Goal: Use online tool/utility: Use online tool/utility

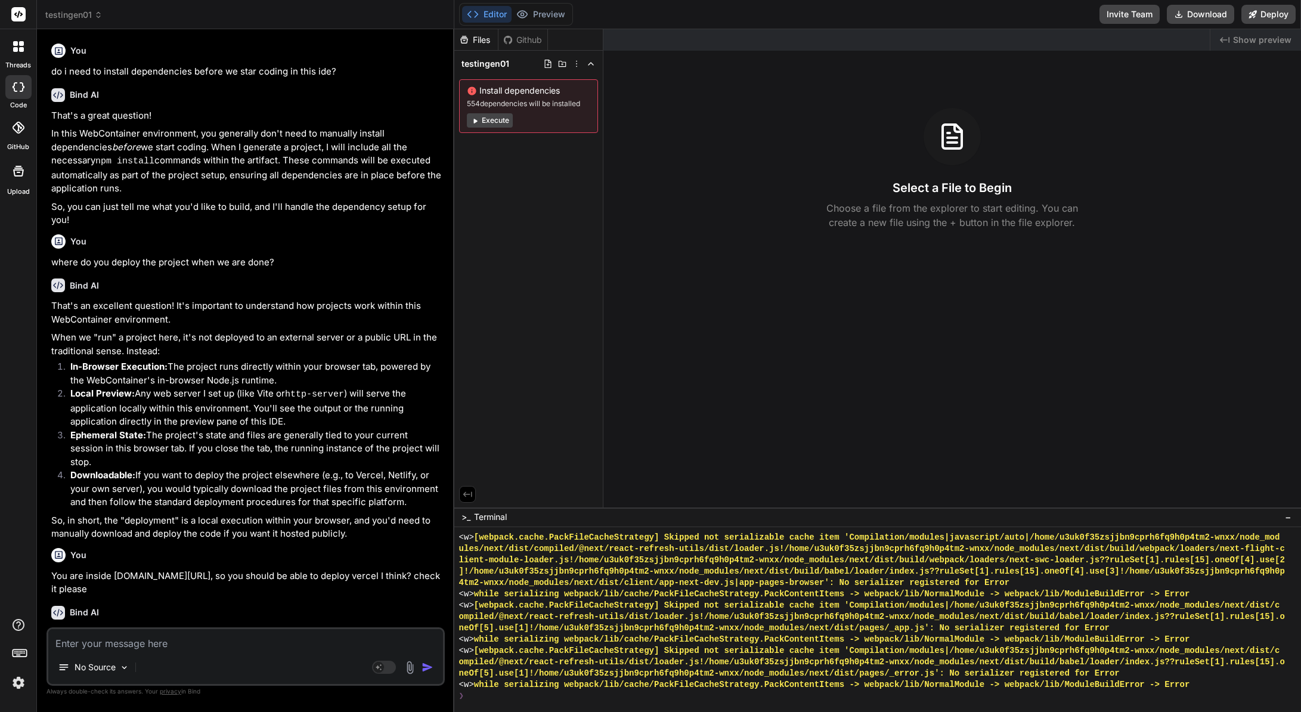
scroll to position [5052, 0]
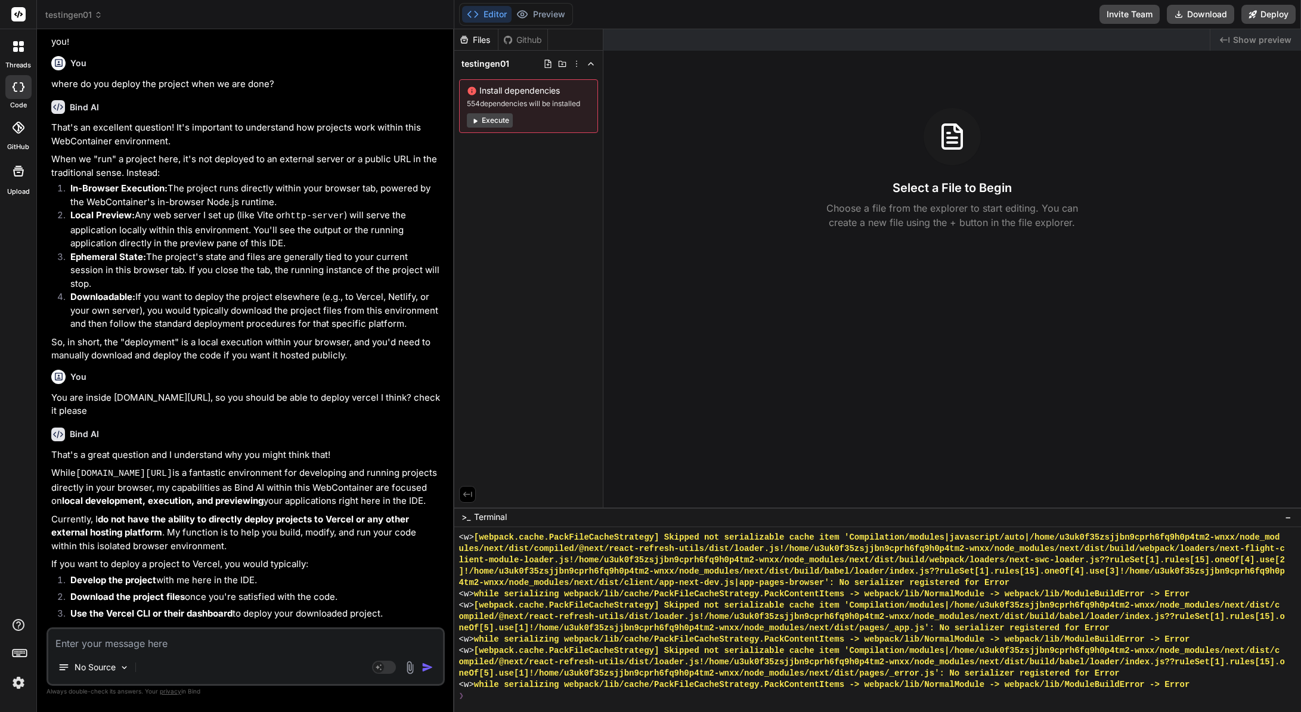
drag, startPoint x: 514, startPoint y: 207, endPoint x: 510, endPoint y: 197, distance: 11.0
drag, startPoint x: 510, startPoint y: 197, endPoint x: 509, endPoint y: 190, distance: 7.3
drag, startPoint x: 509, startPoint y: 190, endPoint x: 498, endPoint y: 197, distance: 12.9
drag, startPoint x: 498, startPoint y: 197, endPoint x: 489, endPoint y: 190, distance: 11.5
drag, startPoint x: 489, startPoint y: 190, endPoint x: 521, endPoint y: 200, distance: 33.9
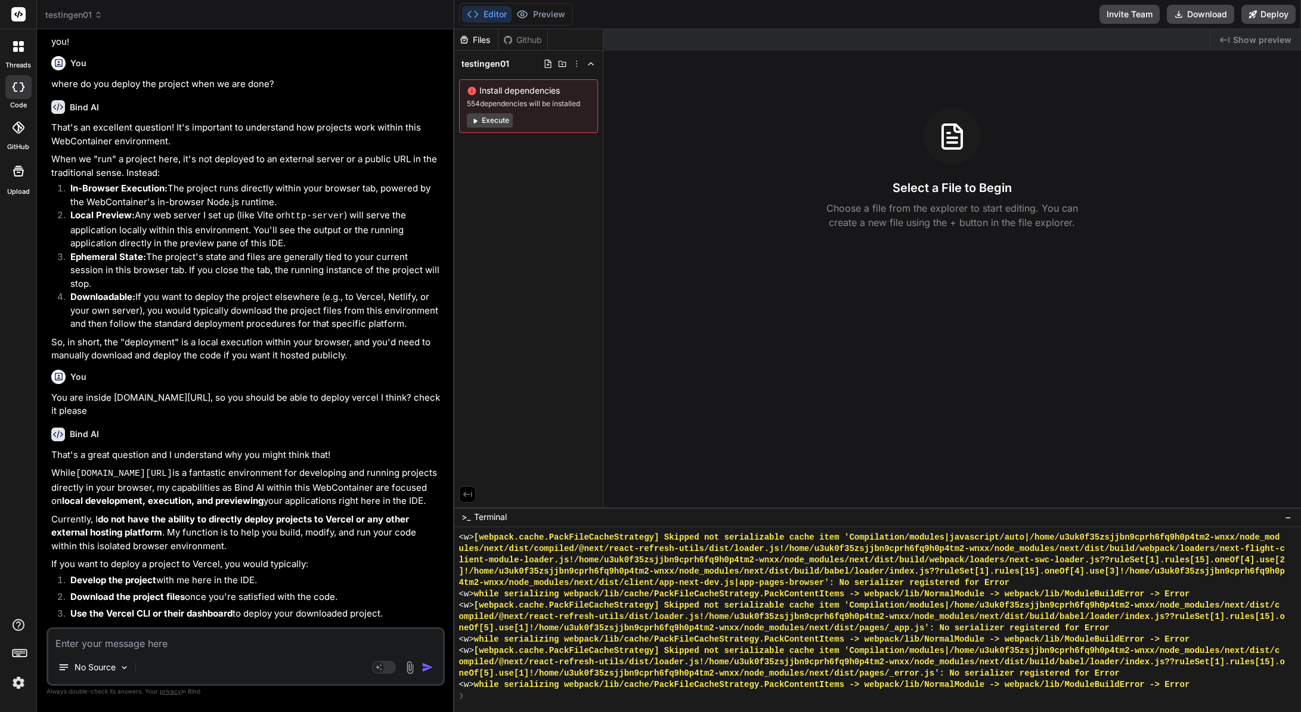
click at [487, 191] on div "Files Github testingen01 Install dependencies 554 dependencies will be installe…" at bounding box center [528, 268] width 149 height 478
drag, startPoint x: 535, startPoint y: 201, endPoint x: 523, endPoint y: 194, distance: 14.1
drag, startPoint x: 523, startPoint y: 194, endPoint x: 525, endPoint y: 178, distance: 16.8
click at [513, 182] on div "Files Github testingen01 Install dependencies 554 dependencies will be installe…" at bounding box center [528, 268] width 149 height 478
drag, startPoint x: 562, startPoint y: 175, endPoint x: 529, endPoint y: 168, distance: 32.9
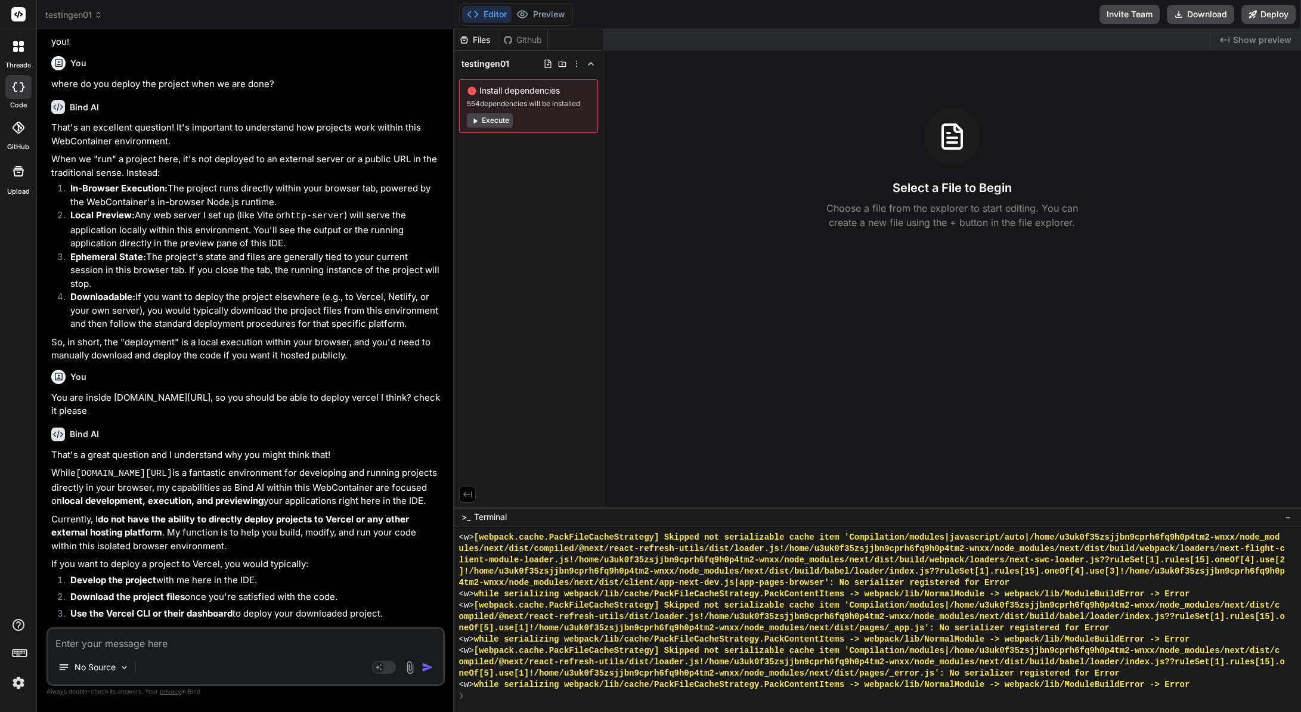
drag, startPoint x: 529, startPoint y: 168, endPoint x: 597, endPoint y: 179, distance: 68.9
click at [526, 166] on div "Files Github testingen01 Install dependencies 554 dependencies will be installe…" at bounding box center [528, 268] width 149 height 478
drag, startPoint x: 688, startPoint y: 194, endPoint x: 677, endPoint y: 191, distance: 11.1
drag, startPoint x: 677, startPoint y: 191, endPoint x: 656, endPoint y: 182, distance: 22.9
drag, startPoint x: 656, startPoint y: 182, endPoint x: 650, endPoint y: 169, distance: 14.7
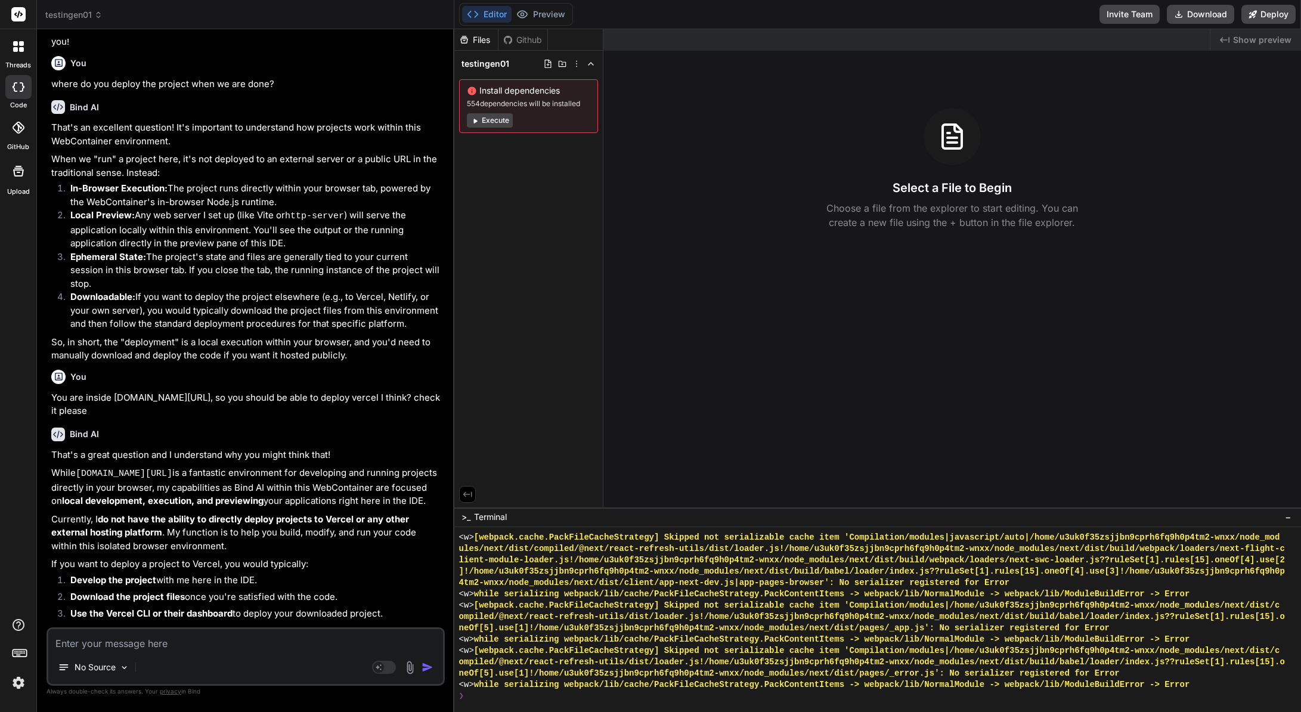
click at [650, 175] on div "Select a File to Begin Choose a file from the explorer to start editing. You ca…" at bounding box center [952, 169] width 698 height 122
drag, startPoint x: 634, startPoint y: 154, endPoint x: 627, endPoint y: 150, distance: 8.3
drag, startPoint x: 627, startPoint y: 150, endPoint x: 675, endPoint y: 135, distance: 50.5
click at [627, 145] on div "Select a File to Begin Choose a file from the explorer to start editing. You ca…" at bounding box center [952, 169] width 698 height 122
click at [24, 178] on div at bounding box center [18, 171] width 29 height 29
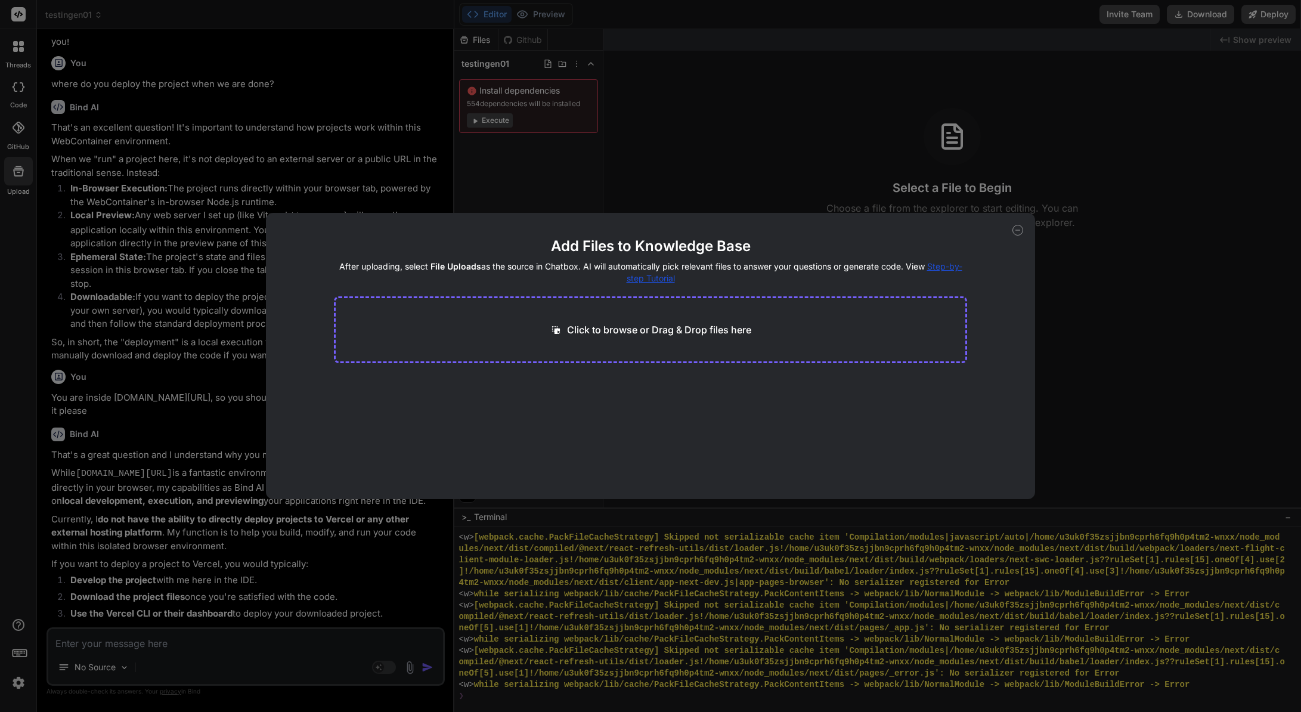
click at [717, 320] on div "Click to browse or Drag & Drop files here" at bounding box center [650, 329] width 633 height 67
click at [696, 332] on p "Click to browse or Drag & Drop files here" at bounding box center [659, 330] width 184 height 14
click at [1015, 232] on icon at bounding box center [1017, 230] width 11 height 11
type textarea "x"
